Goal: Task Accomplishment & Management: Use online tool/utility

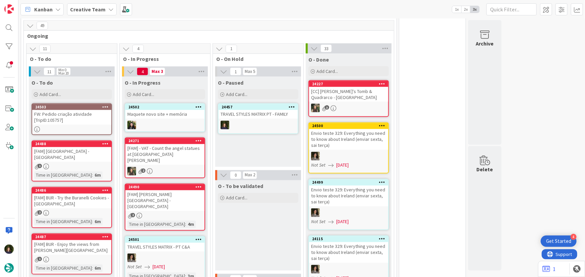
click at [197, 168] on div "O - In Progress Add Card... 24502 Maquete novo site + memória 24271 [FAM] - VAT…" at bounding box center [165, 183] width 86 height 212
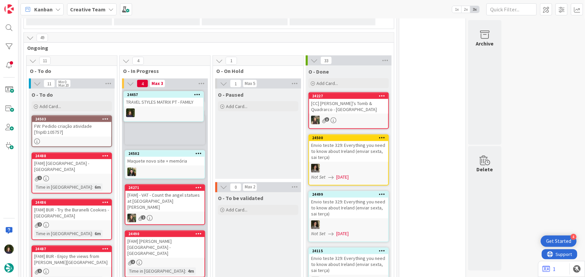
scroll to position [536, 0]
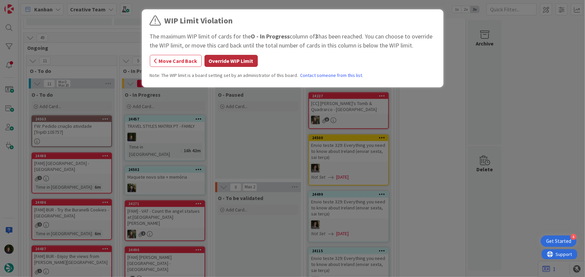
click at [227, 66] on button "Override WIP Limit" at bounding box center [230, 61] width 53 height 12
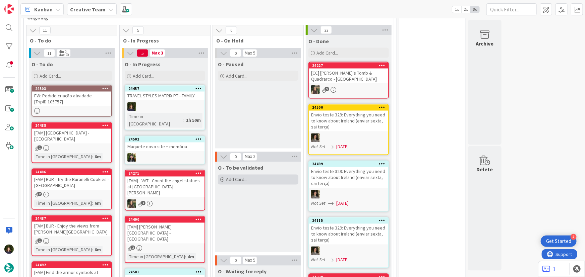
scroll to position [597, 0]
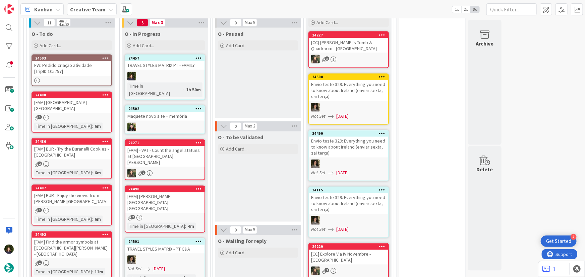
click at [168, 193] on div "[FAM] Indro Montanelli Gardens - MILAN" at bounding box center [164, 203] width 79 height 21
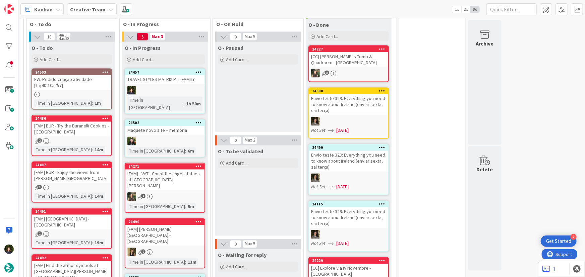
scroll to position [579, 0]
